Goal: Task Accomplishment & Management: Complete application form

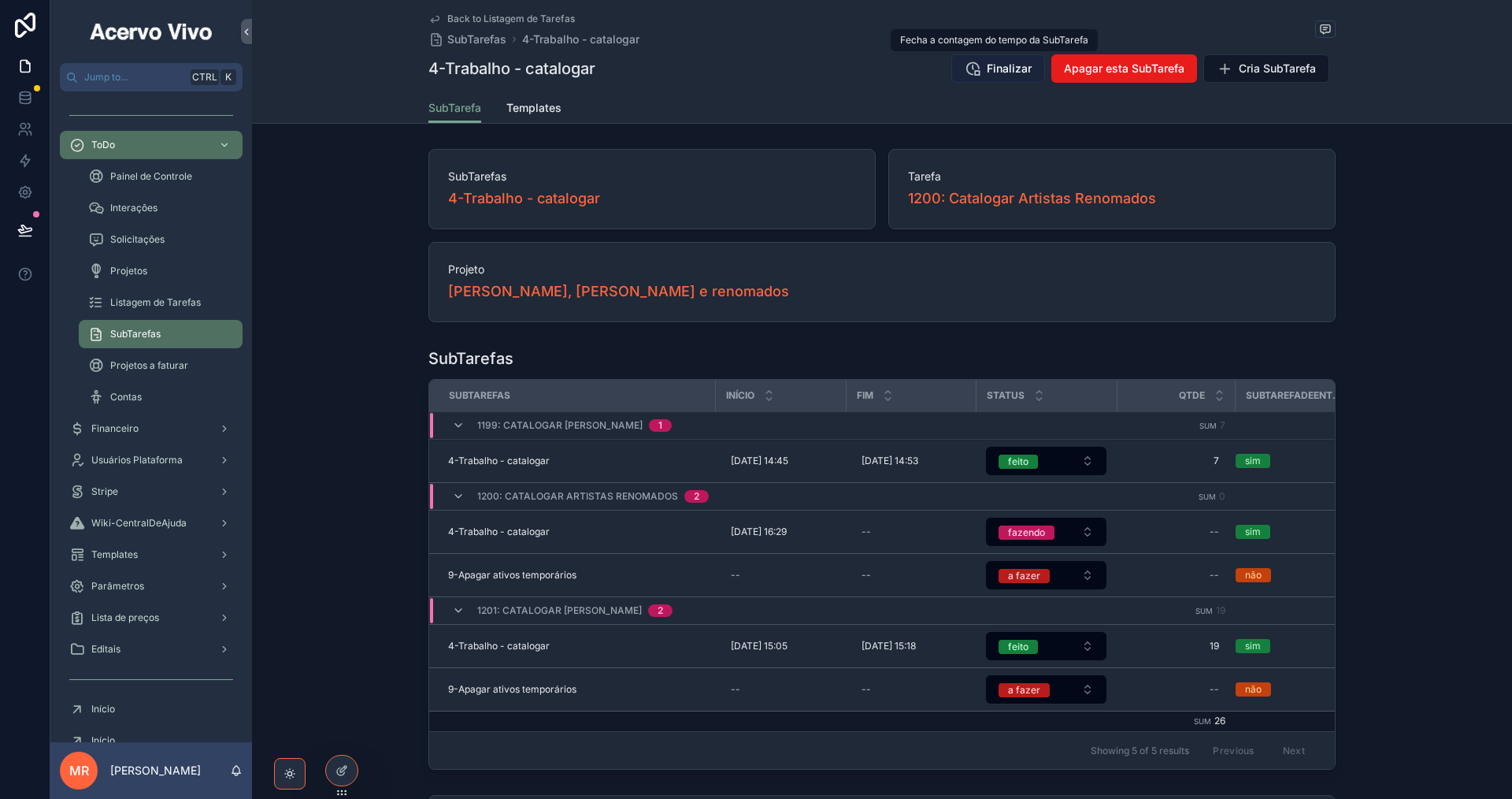
click at [1008, 64] on span "Finalizar" at bounding box center [1009, 68] width 45 height 16
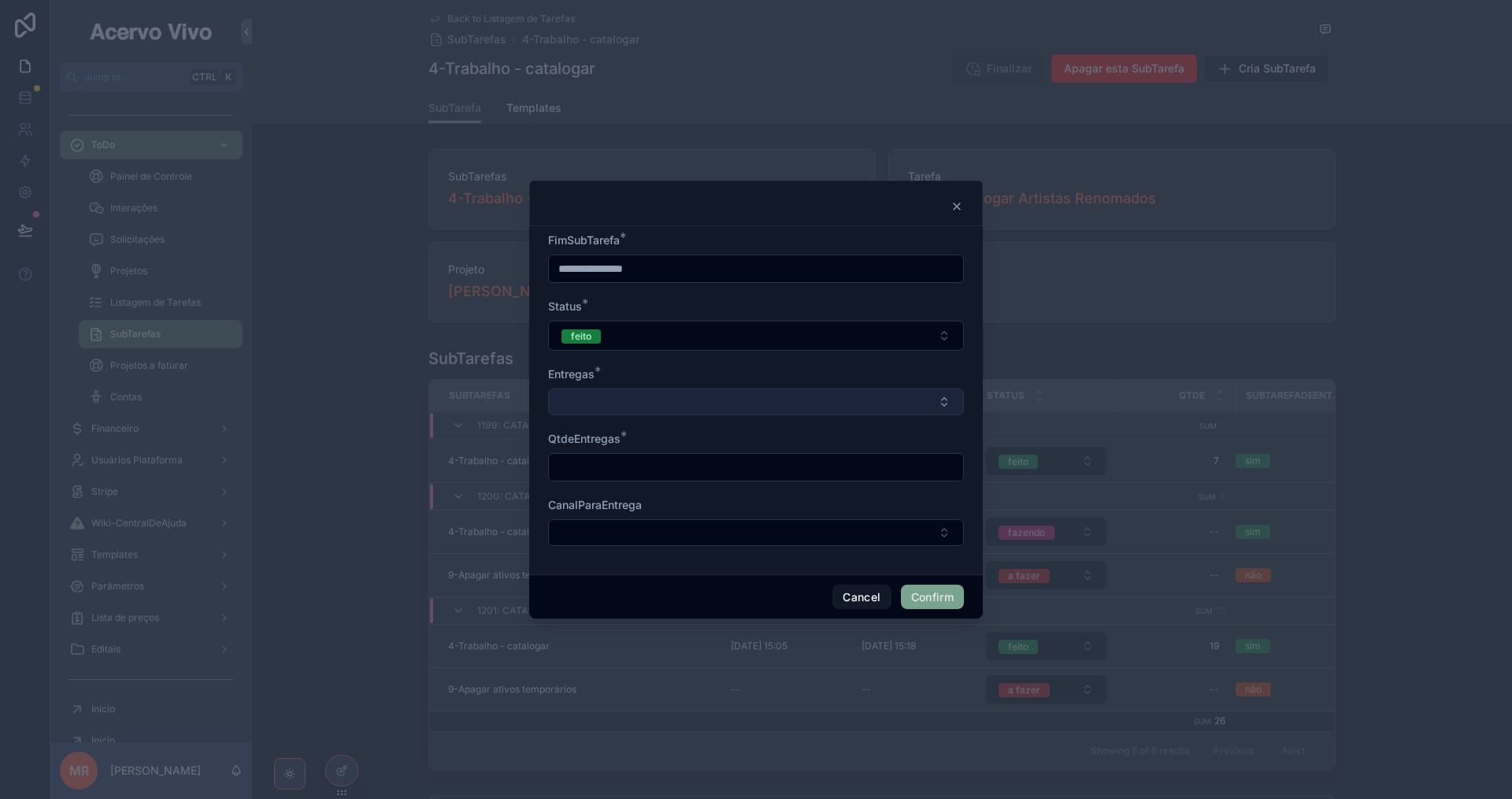
click at [738, 393] on button "Select Button" at bounding box center [756, 401] width 416 height 27
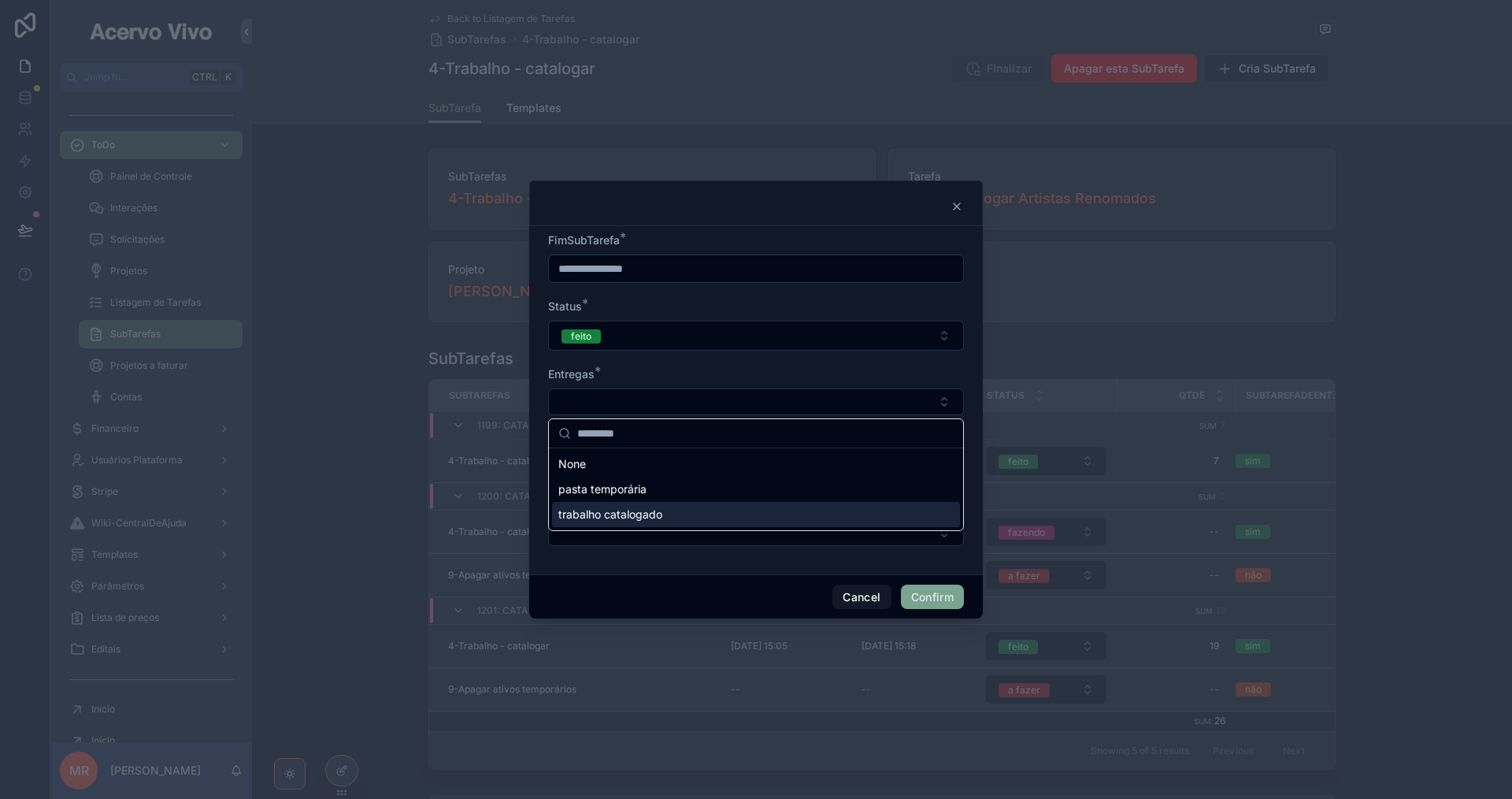
click at [719, 510] on div "trabalho catalogado" at bounding box center [756, 514] width 408 height 25
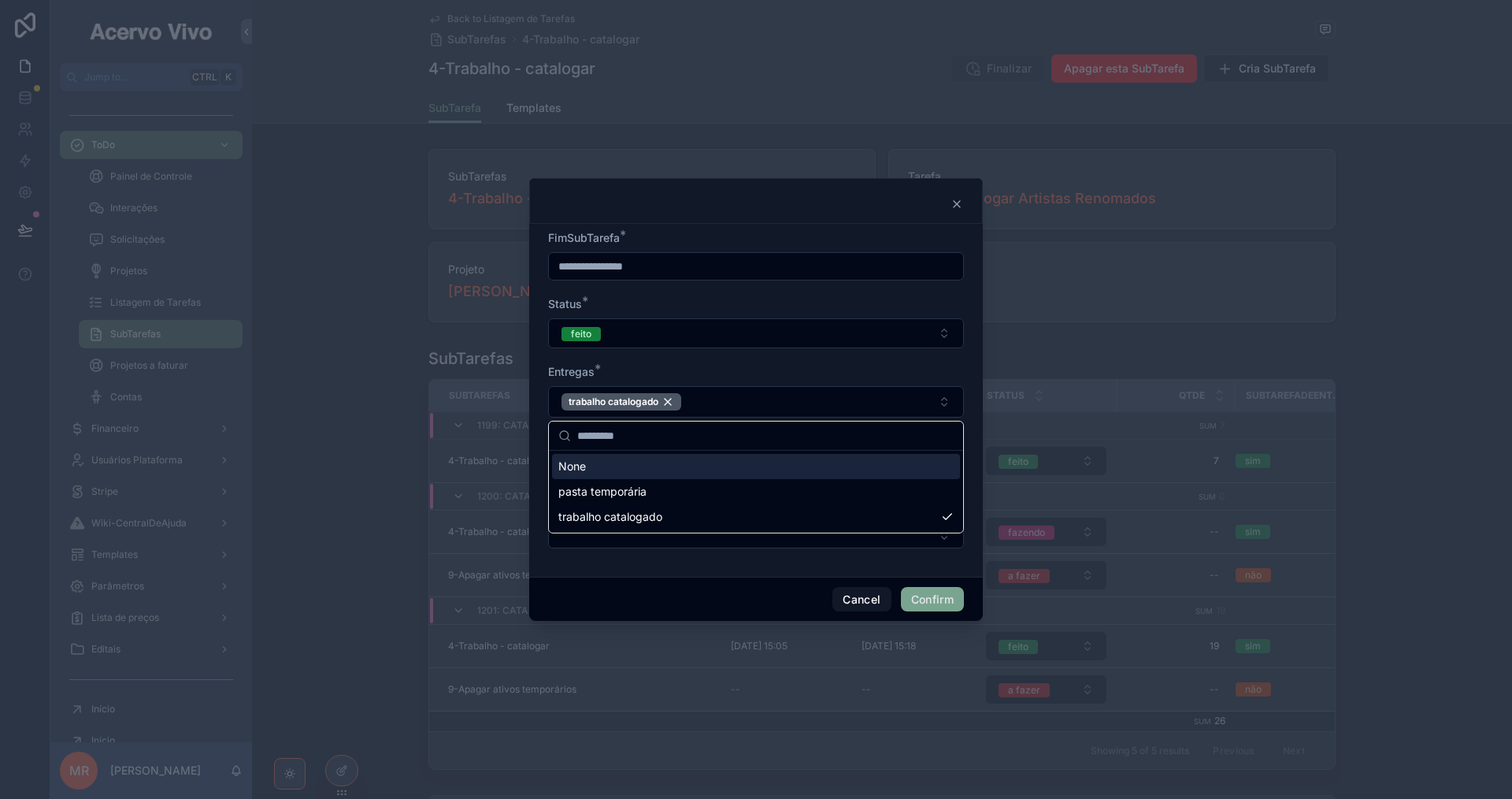
click at [729, 356] on form "**********" at bounding box center [756, 397] width 416 height 334
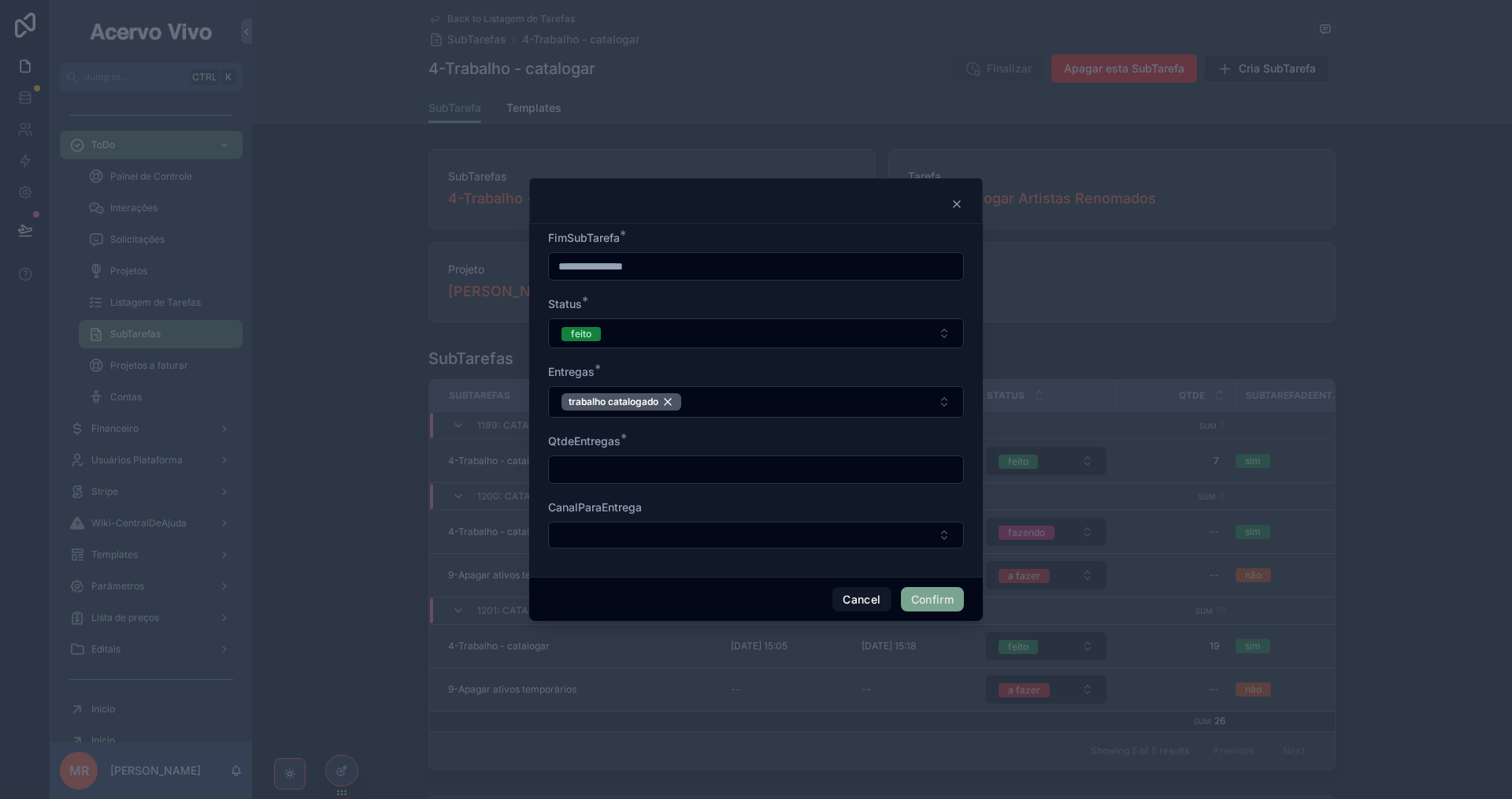
click at [701, 475] on input "text" at bounding box center [756, 469] width 415 height 22
type input "*"
type input "**"
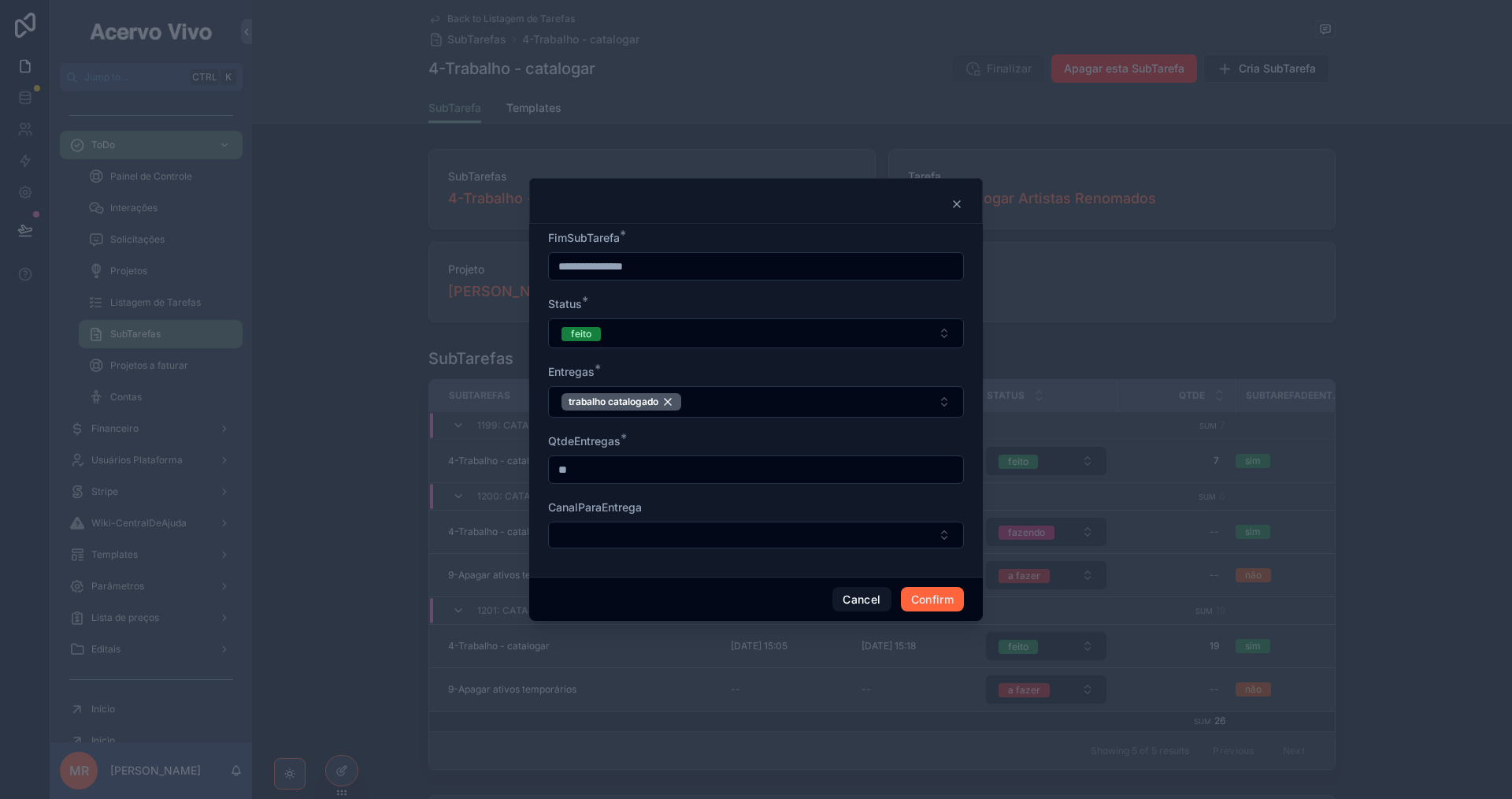
click at [917, 599] on button "Confirm" at bounding box center [932, 599] width 63 height 25
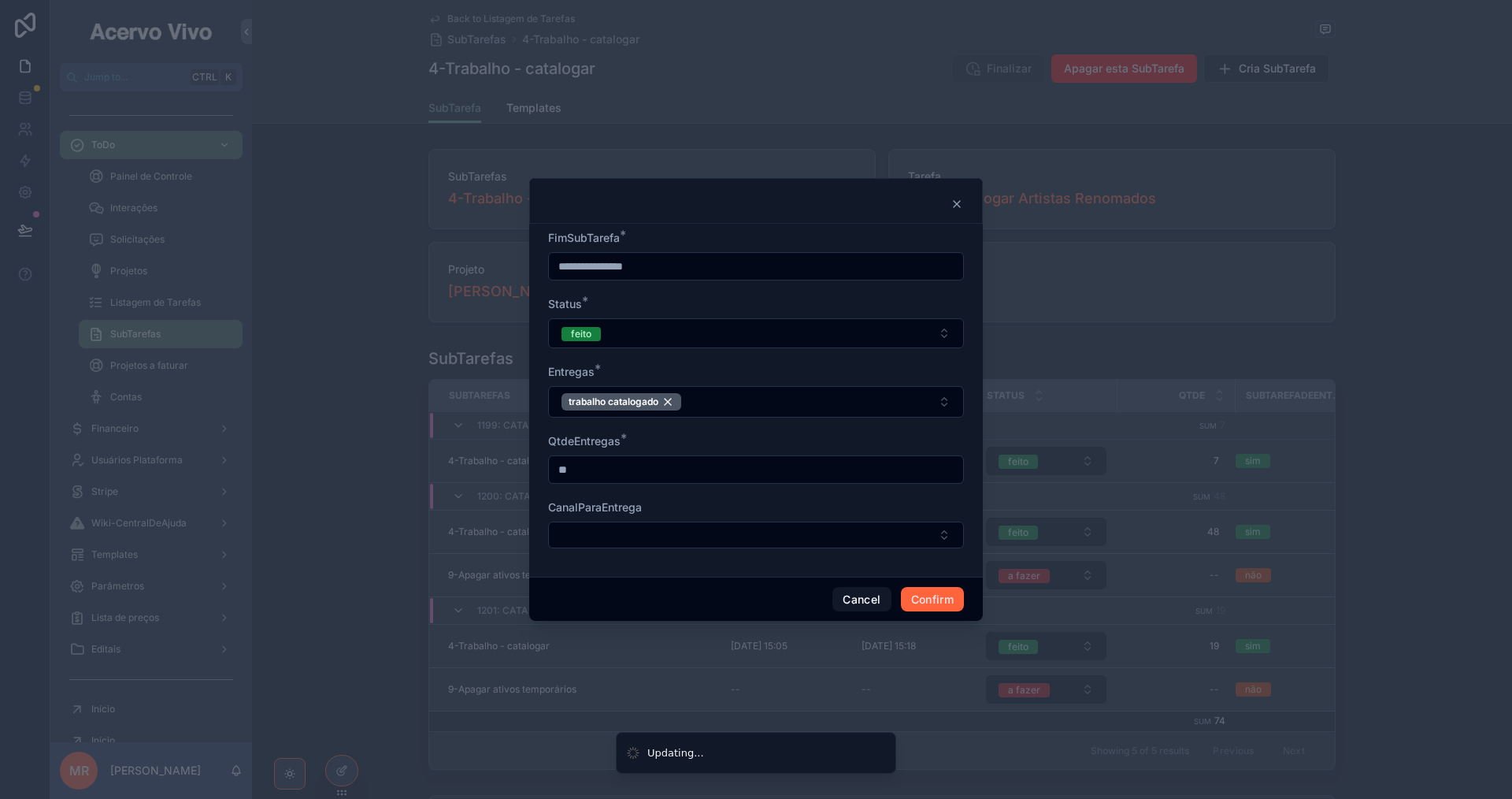
type input "**********"
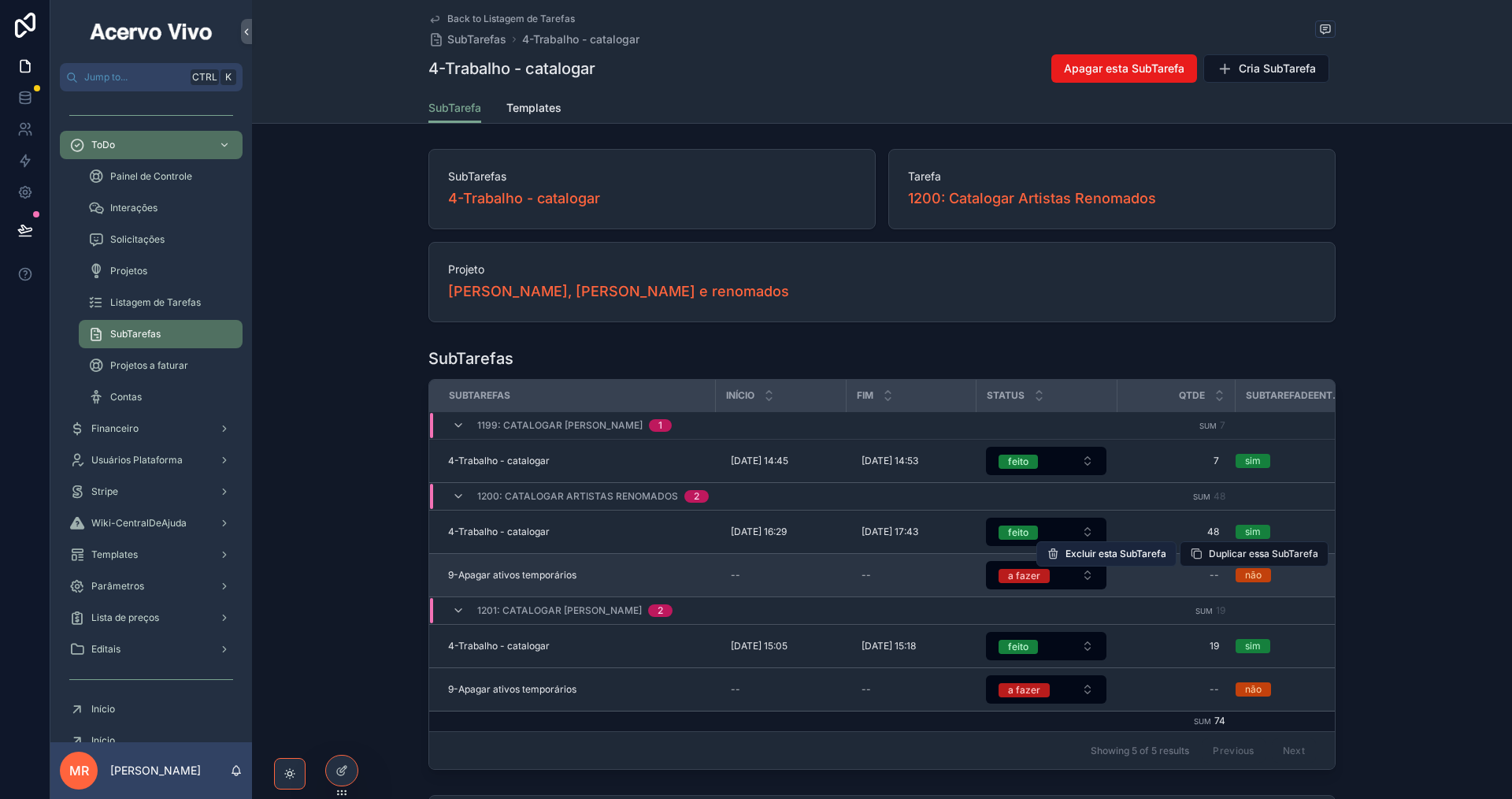
click at [1102, 556] on span "Excluir esta SubTarefa" at bounding box center [1115, 554] width 100 height 13
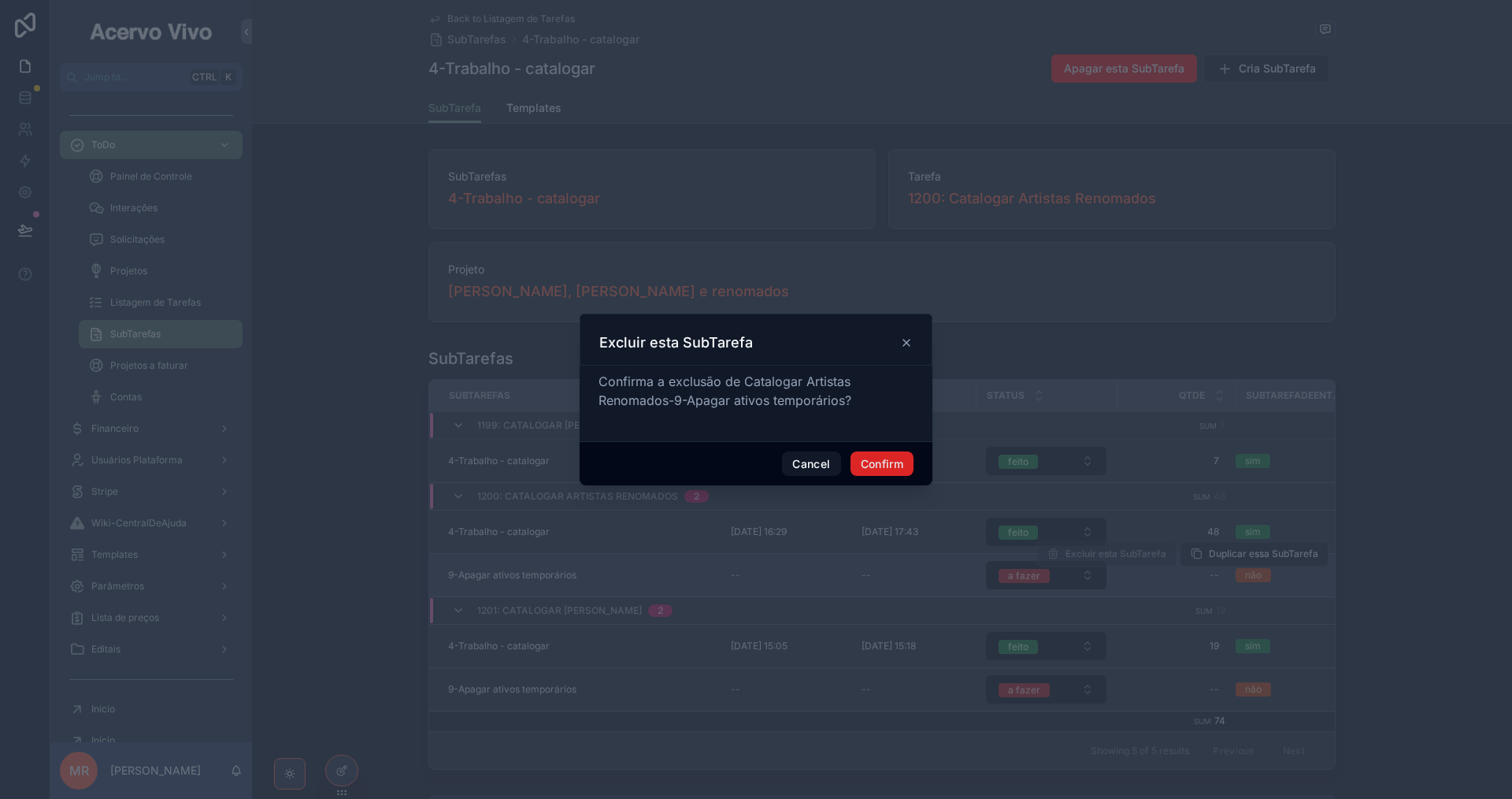
click at [882, 461] on button "Confirm" at bounding box center [882, 464] width 63 height 25
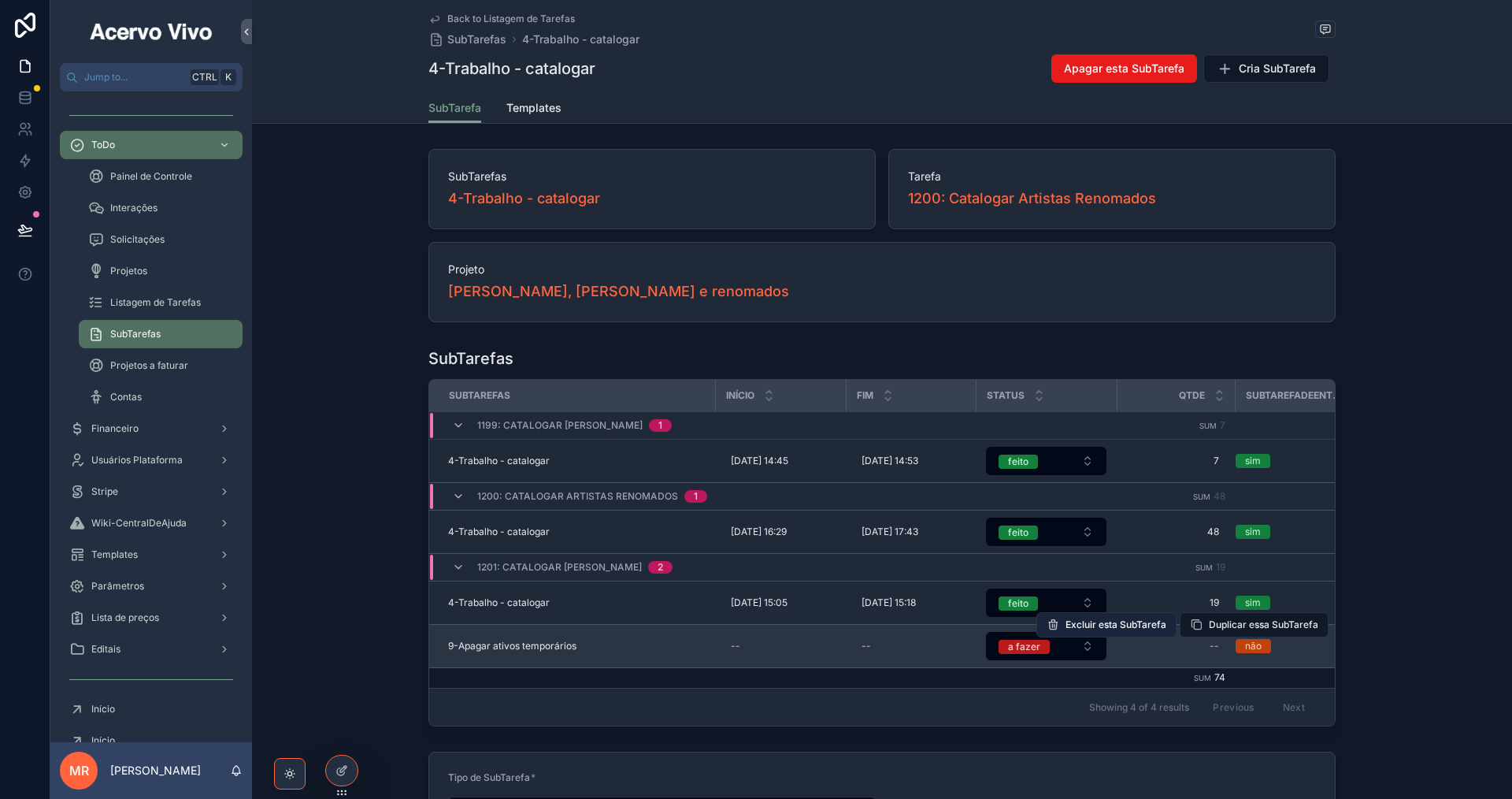
click at [1126, 625] on span "Excluir esta SubTarefa" at bounding box center [1115, 625] width 100 height 13
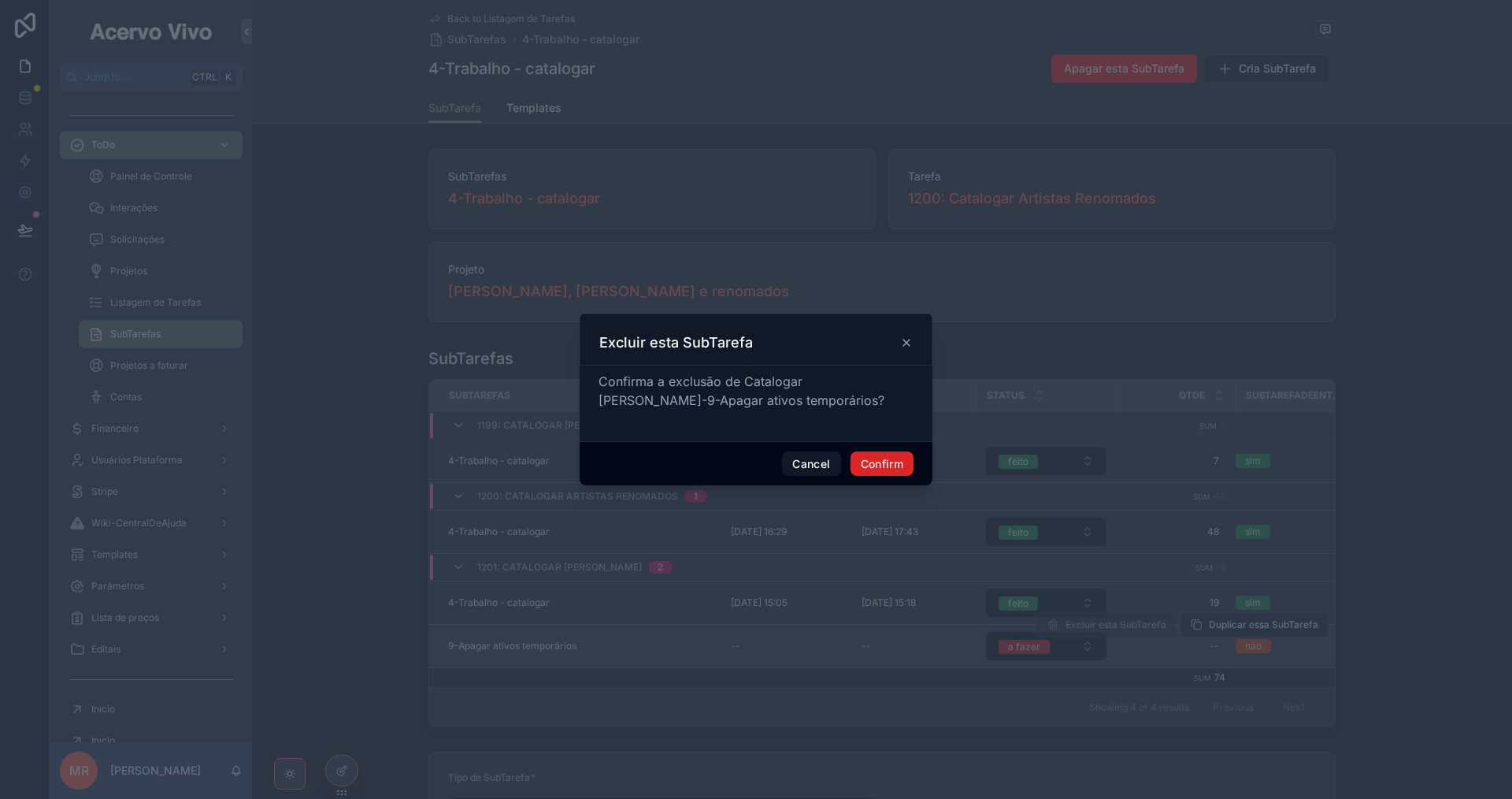
drag, startPoint x: 883, startPoint y: 462, endPoint x: 880, endPoint y: 481, distance: 19.2
click at [883, 465] on button "Confirm" at bounding box center [882, 464] width 63 height 25
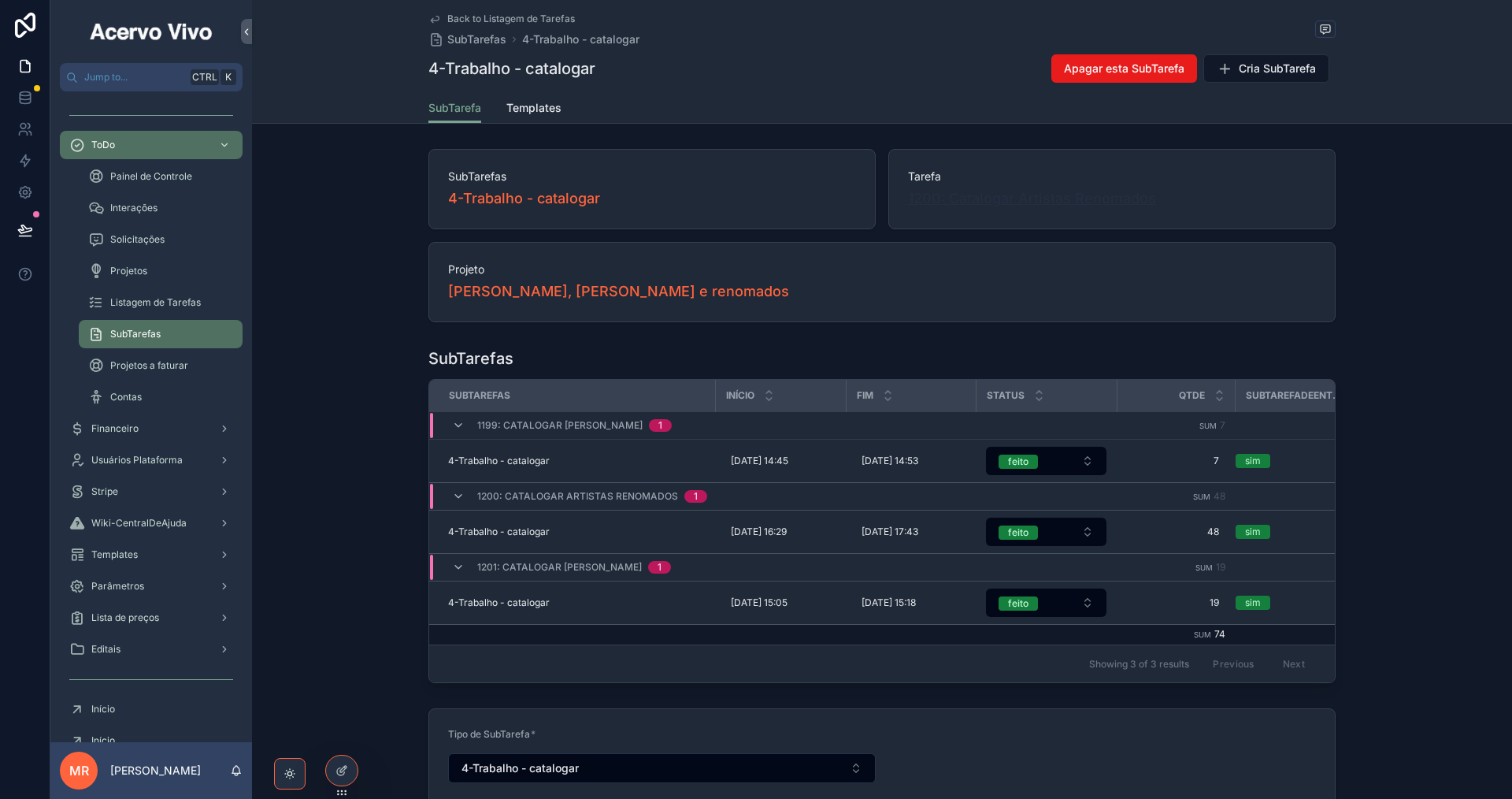
click at [1026, 199] on span "1200: Catalogar Artistas Renomados" at bounding box center [1032, 198] width 248 height 22
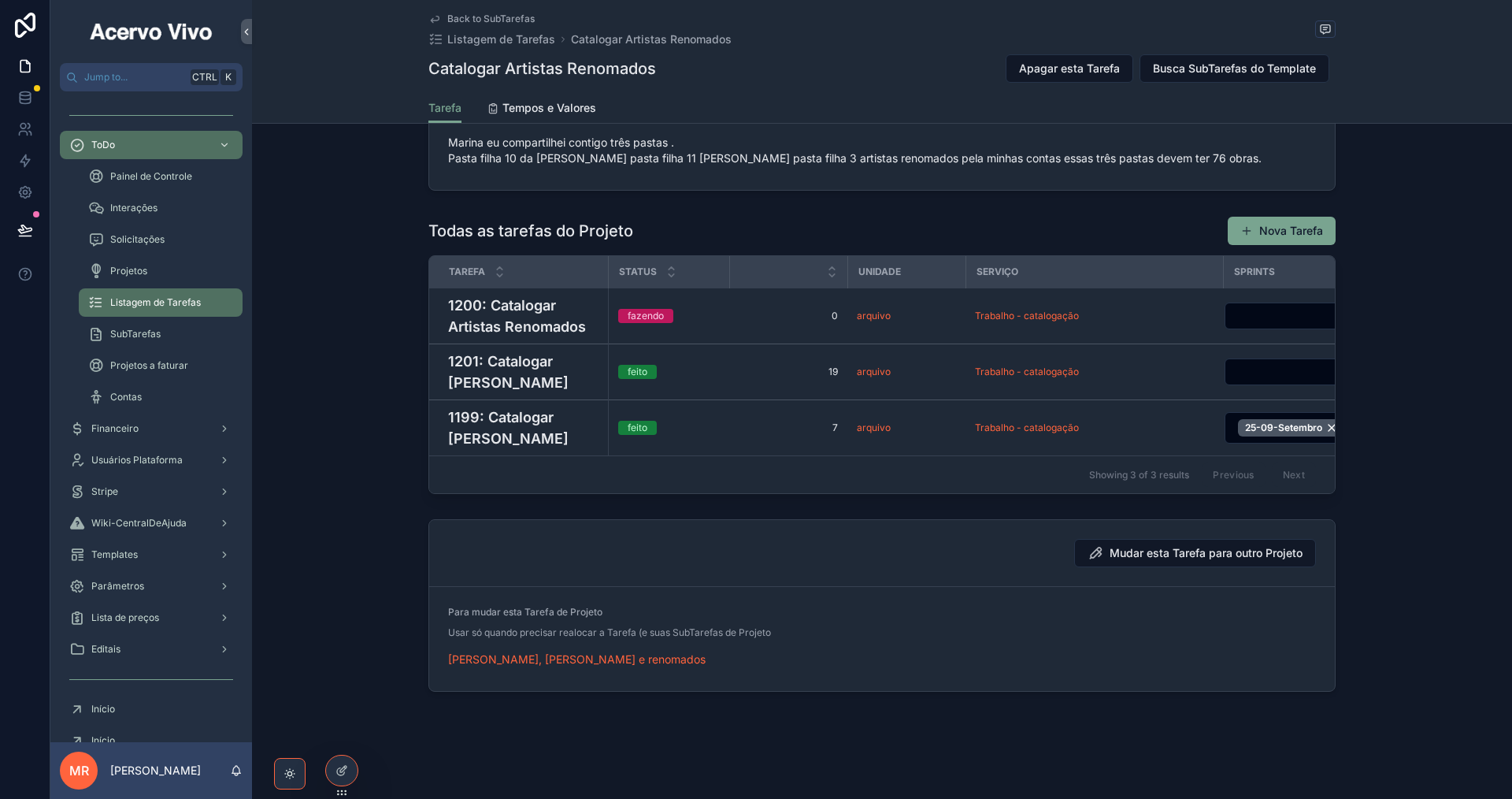
scroll to position [1610, 0]
click at [1288, 240] on button "Nova Tarefa" at bounding box center [1281, 231] width 108 height 28
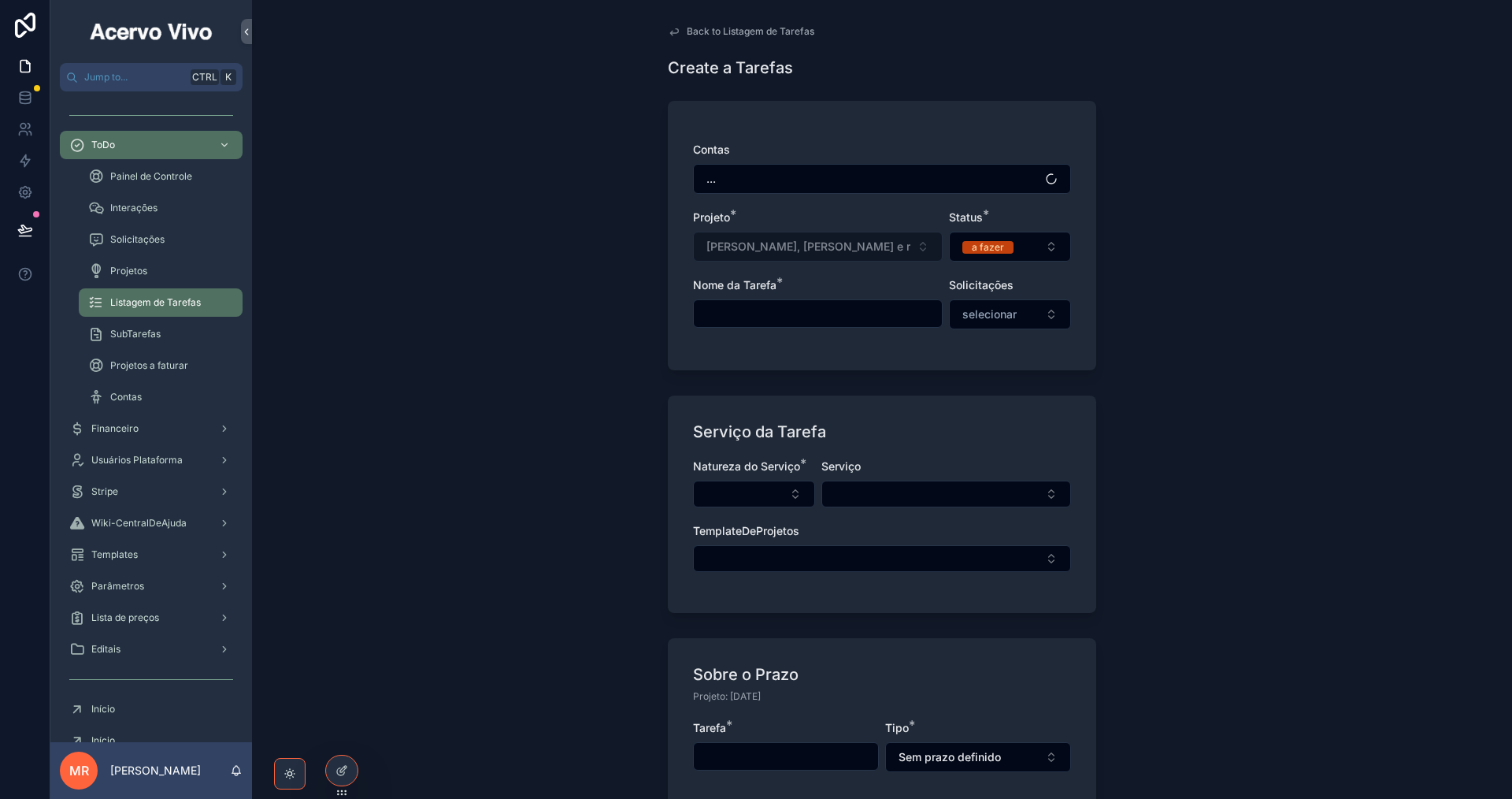
click at [802, 313] on input "scrollable content" at bounding box center [818, 313] width 248 height 22
